Goal: Information Seeking & Learning: Compare options

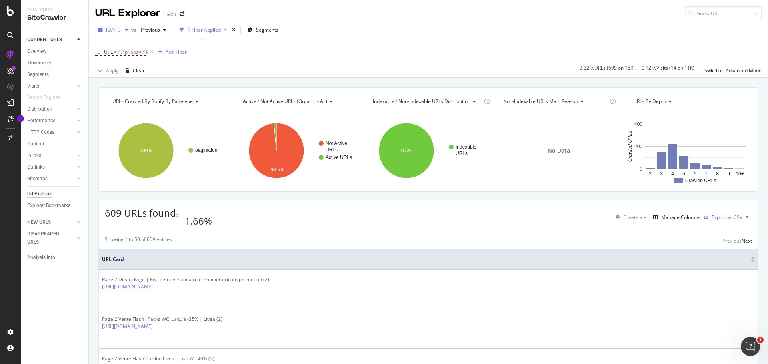
click at [122, 28] on span "[DATE]" at bounding box center [114, 29] width 16 height 7
click at [168, 72] on div "18.3K URLs" at bounding box center [165, 73] width 25 height 7
click at [128, 28] on icon "button" at bounding box center [126, 30] width 3 height 5
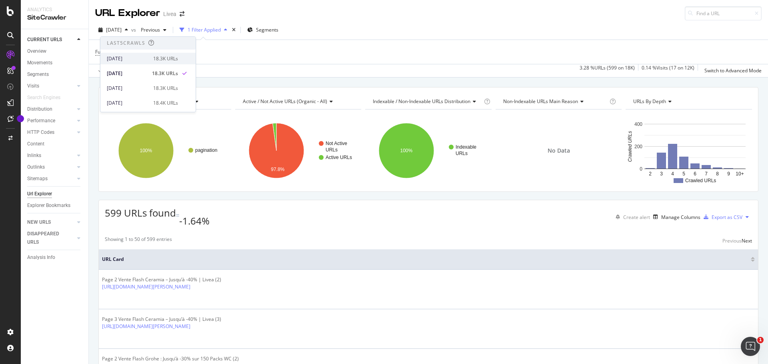
click at [146, 57] on div "[DATE]" at bounding box center [128, 58] width 42 height 7
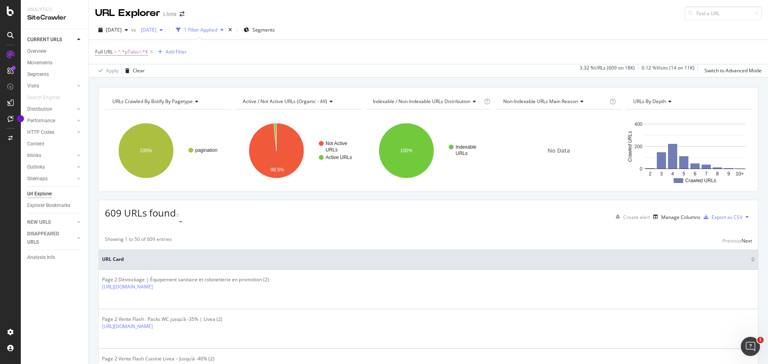
click at [156, 29] on span "[DATE]" at bounding box center [147, 29] width 19 height 7
click at [176, 105] on div "[DATE]" at bounding box center [177, 105] width 42 height 7
click at [156, 30] on span "[DATE]" at bounding box center [147, 29] width 19 height 7
click at [184, 73] on div "[DATE]" at bounding box center [177, 73] width 42 height 7
